Goal: Information Seeking & Learning: Understand process/instructions

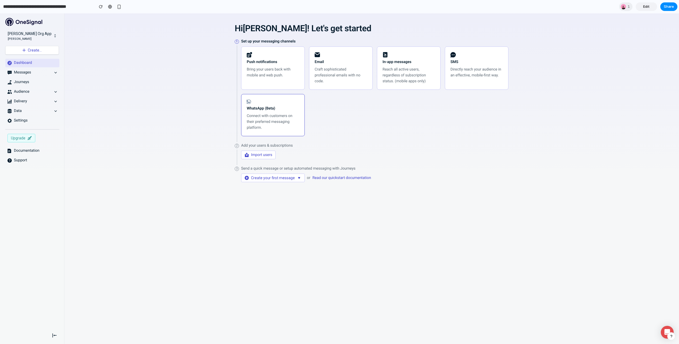
click at [269, 124] on p "Connect with customers on their preferred messaging platform." at bounding box center [273, 122] width 52 height 18
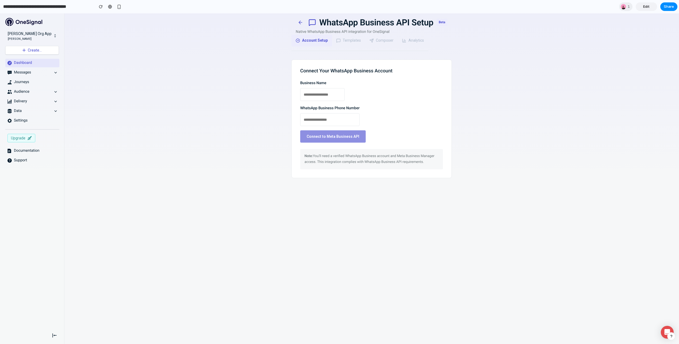
click at [343, 22] on h1 "WhatsApp Business API Setup" at bounding box center [376, 22] width 114 height 9
click at [298, 23] on icon at bounding box center [300, 22] width 5 height 5
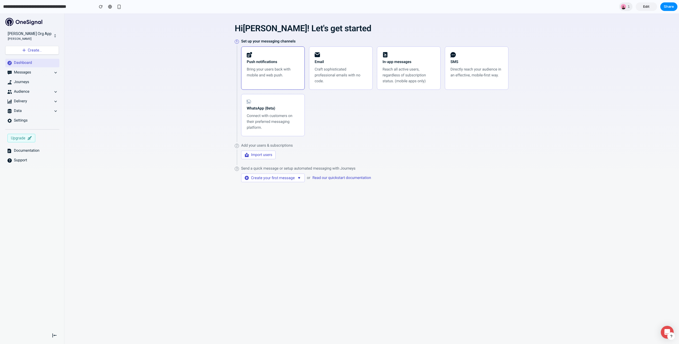
click at [268, 64] on div "Push notifications Bring your users back with mobile and web push." at bounding box center [273, 65] width 52 height 26
click at [349, 76] on p "Craft sophisticated professional emails with no code." at bounding box center [341, 76] width 52 height 18
click at [417, 74] on p "Reach all active users, regardless of subscription status. (mobile apps only)" at bounding box center [408, 76] width 52 height 18
click at [482, 74] on p "Directly reach your audience in an effective, mobile-first way." at bounding box center [476, 73] width 52 height 12
click at [255, 115] on p "Connect with customers on their preferred messaging platform." at bounding box center [273, 122] width 52 height 18
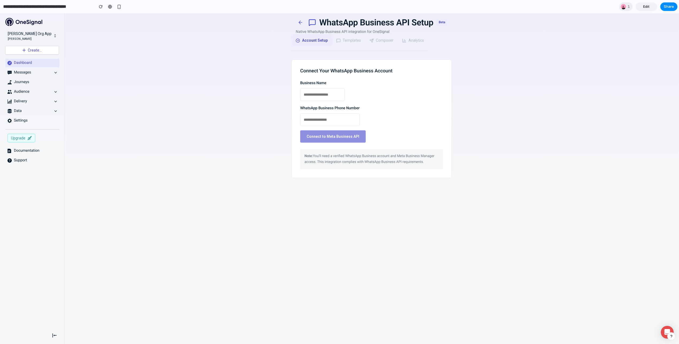
click at [336, 154] on div "Note: You'll need a verified WhatsApp Business account and Meta Business Manage…" at bounding box center [371, 159] width 143 height 20
drag, startPoint x: 336, startPoint y: 154, endPoint x: 351, endPoint y: 165, distance: 18.6
click at [351, 165] on div "Note: You'll need a verified WhatsApp Business account and Meta Business Manage…" at bounding box center [371, 159] width 143 height 20
click at [343, 155] on div "Note: You'll need a verified WhatsApp Business account and Meta Business Manage…" at bounding box center [371, 159] width 143 height 20
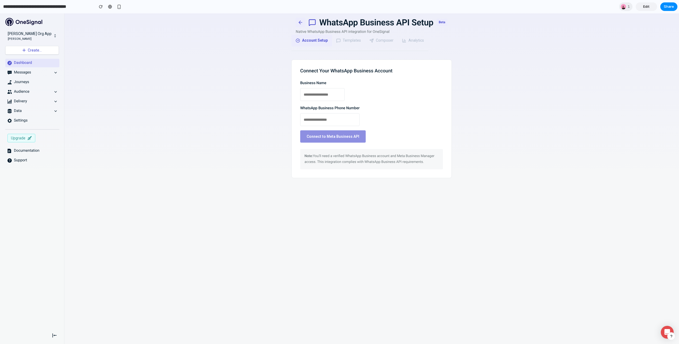
click at [298, 24] on icon at bounding box center [300, 22] width 5 height 5
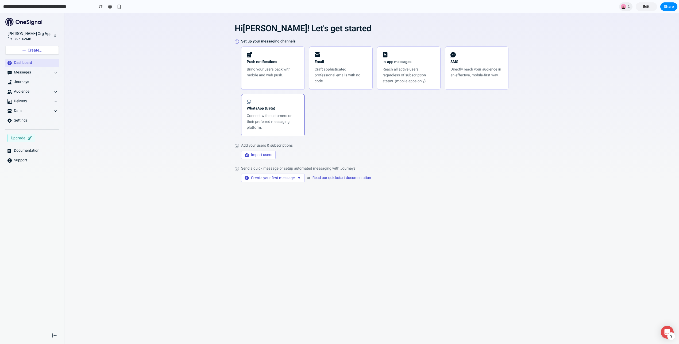
click at [284, 126] on p "Connect with customers on their preferred messaging platform." at bounding box center [273, 122] width 52 height 18
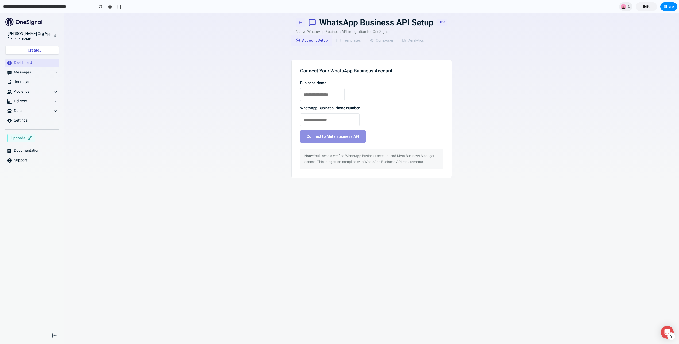
click at [299, 24] on icon at bounding box center [300, 22] width 5 height 5
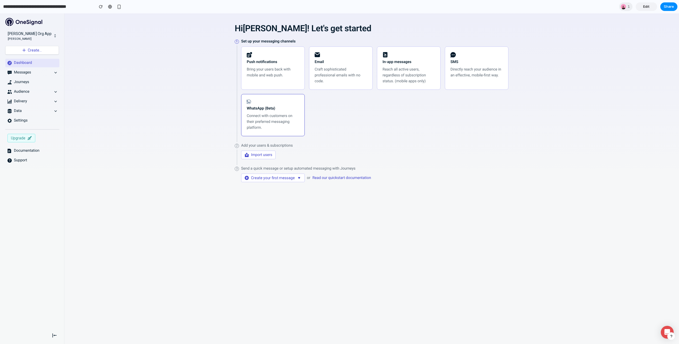
click at [279, 122] on p "Connect with customers on their preferred messaging platform." at bounding box center [273, 122] width 52 height 18
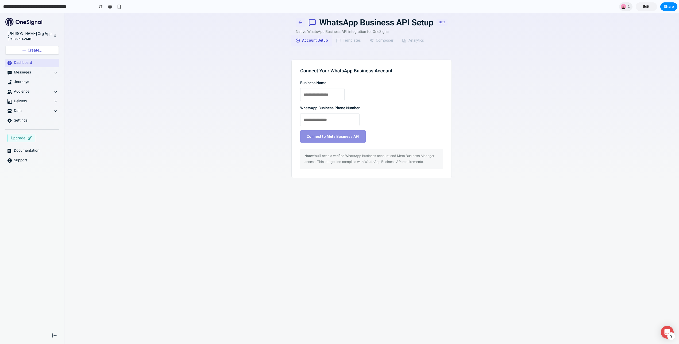
click at [299, 23] on icon at bounding box center [300, 22] width 2 height 3
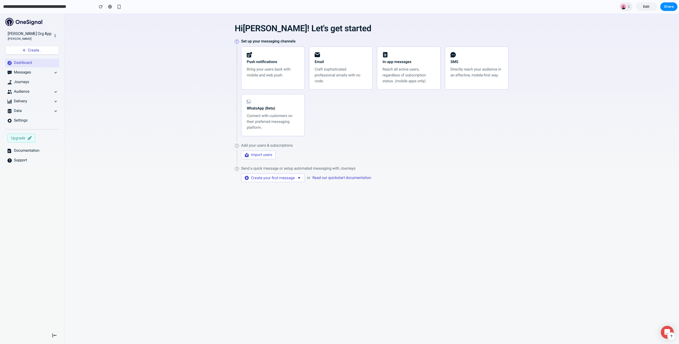
click at [572, 53] on div "Hi [PERSON_NAME] ! Let's get started 1 Set up your messaging channels Push noti…" at bounding box center [371, 107] width 604 height 178
